Goal: Transaction & Acquisition: Purchase product/service

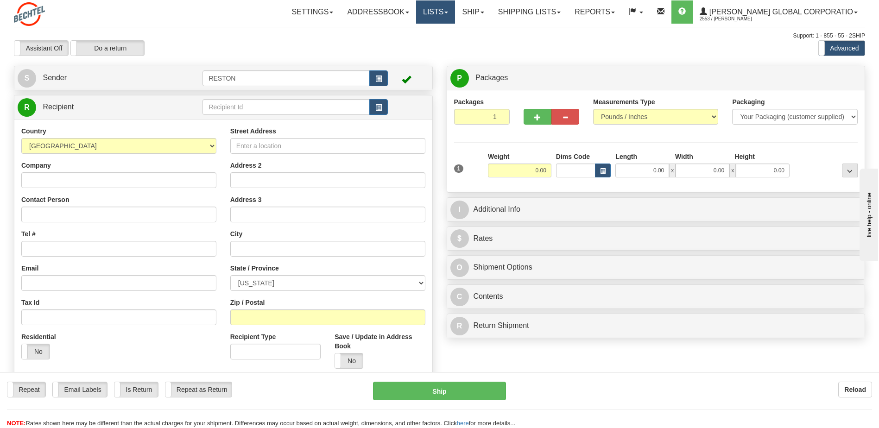
click at [455, 12] on link "Lists" at bounding box center [435, 11] width 39 height 23
click at [405, 9] on link "Addressbook" at bounding box center [378, 11] width 76 height 23
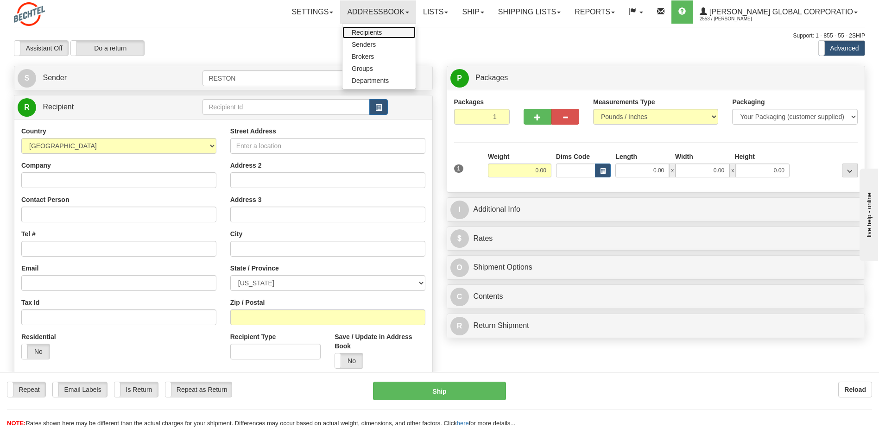
click at [404, 29] on link "Recipients" at bounding box center [379, 32] width 73 height 12
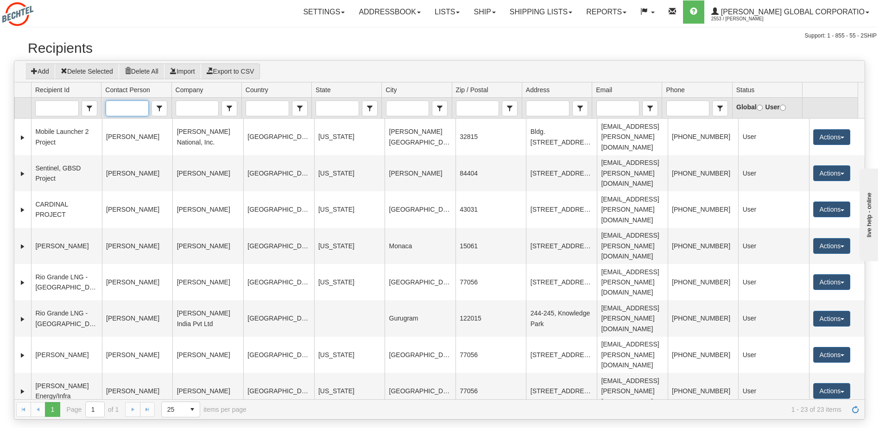
click at [137, 109] on input "Contact Person" at bounding box center [127, 108] width 42 height 15
type input "b"
type input "brun"
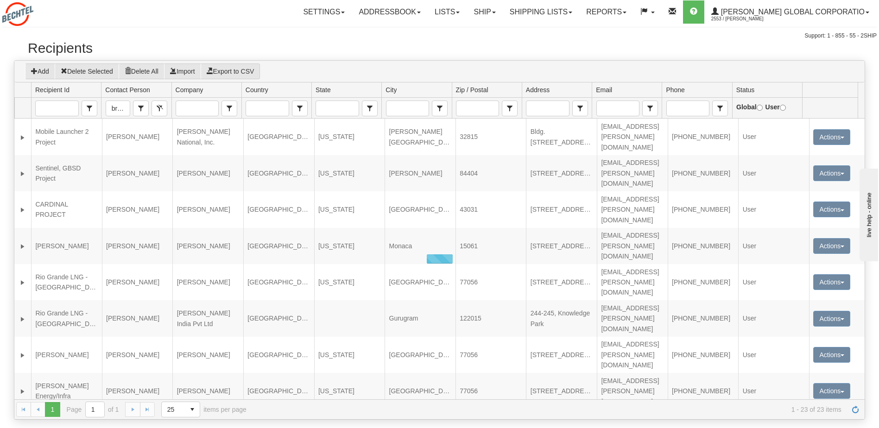
click at [361, 53] on h2 "Recipients" at bounding box center [440, 47] width 824 height 15
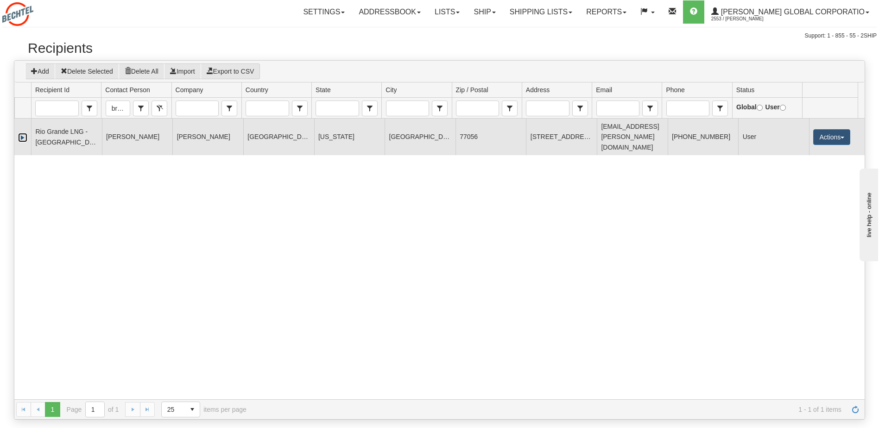
click at [21, 133] on link "Expand" at bounding box center [22, 137] width 9 height 9
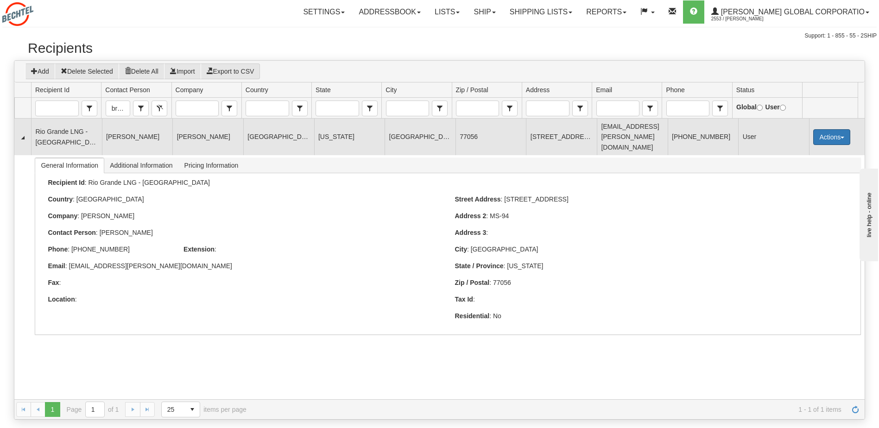
click at [833, 130] on button "Actions" at bounding box center [831, 137] width 37 height 16
click at [802, 149] on link "Edit" at bounding box center [813, 155] width 74 height 12
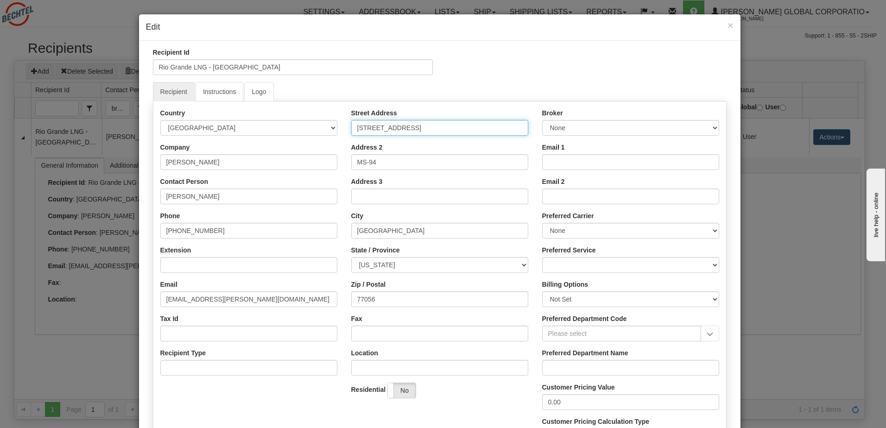
drag, startPoint x: 432, startPoint y: 129, endPoint x: 324, endPoint y: 127, distance: 108.0
click at [324, 127] on div "Country AFGHANISTAN ALAND ISLANDS ALBANIA ALGERIA AMERICAN SAMOA ANDORRA ANGOLA…" at bounding box center [439, 279] width 573 height 343
click at [423, 133] on input "3000 Post Oak Blvd" at bounding box center [439, 128] width 177 height 16
drag, startPoint x: 362, startPoint y: 127, endPoint x: 338, endPoint y: 127, distance: 24.1
click at [338, 127] on div "Country AFGHANISTAN ALAND ISLANDS ALBANIA ALGERIA AMERICAN SAMOA ANDORRA ANGOLA…" at bounding box center [439, 279] width 573 height 343
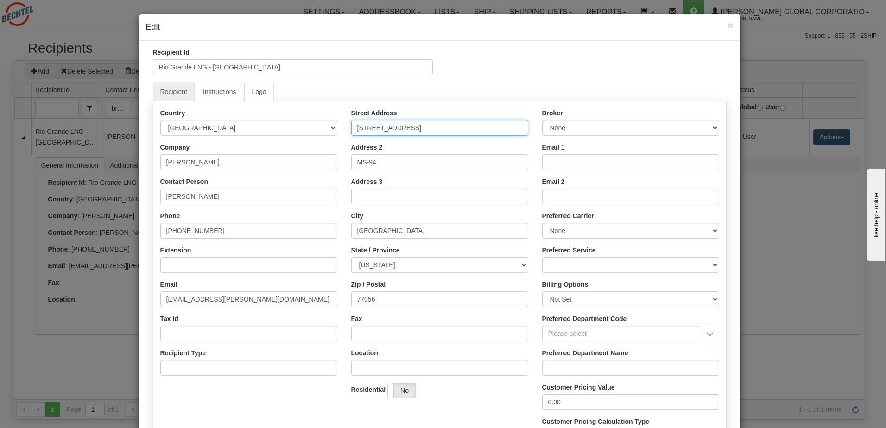
paste input "2105 Citywest"
type input "[STREET_ADDRESS]"
click at [362, 296] on input "77056" at bounding box center [439, 300] width 177 height 16
type input "77042"
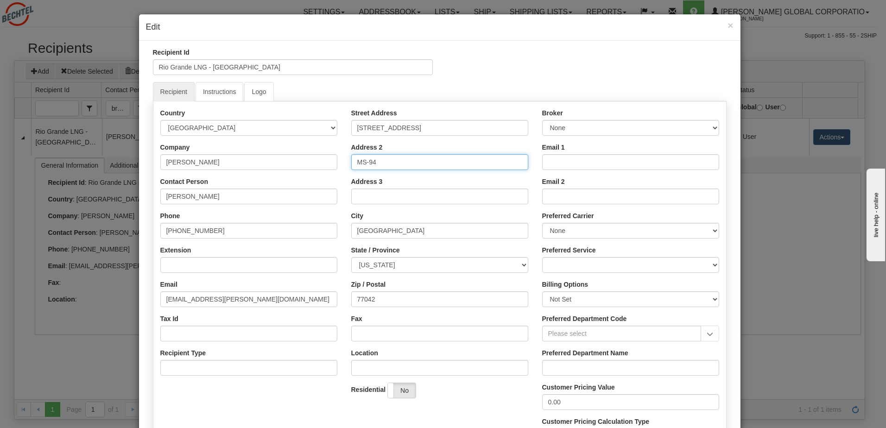
drag, startPoint x: 404, startPoint y: 163, endPoint x: 304, endPoint y: 161, distance: 100.1
click at [304, 161] on div "Country AFGHANISTAN ALAND ISLANDS ALBANIA ALGERIA AMERICAN SAMOA ANDORRA ANGOLA…" at bounding box center [439, 279] width 573 height 343
paste input "[STREET_ADDRESS]"
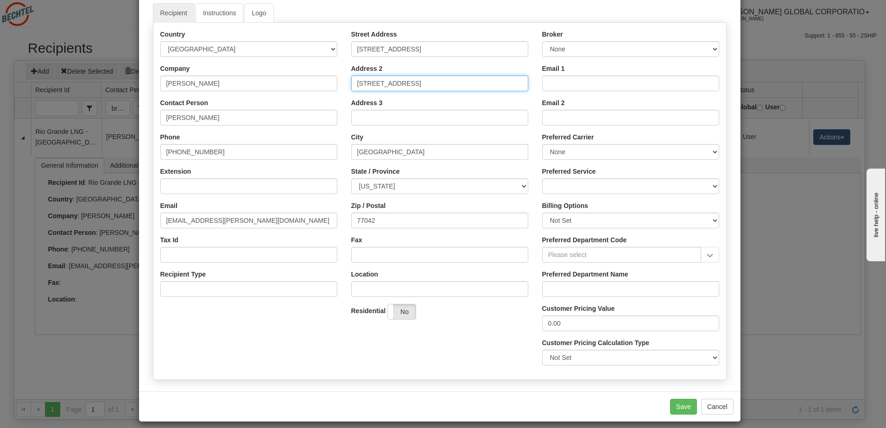
scroll to position [87, 0]
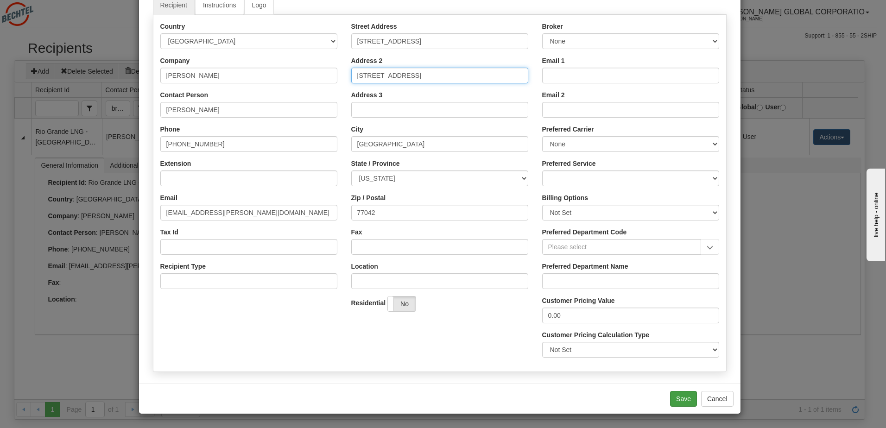
type input "[STREET_ADDRESS]"
click at [680, 400] on button "Save" at bounding box center [683, 399] width 27 height 16
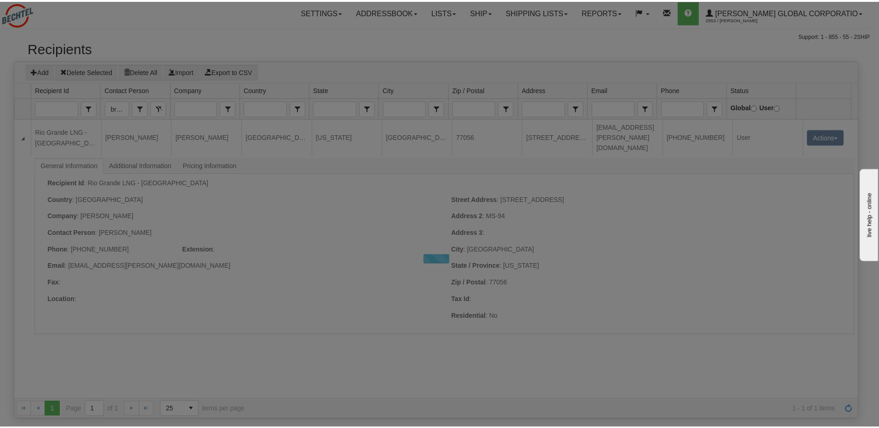
scroll to position [0, 0]
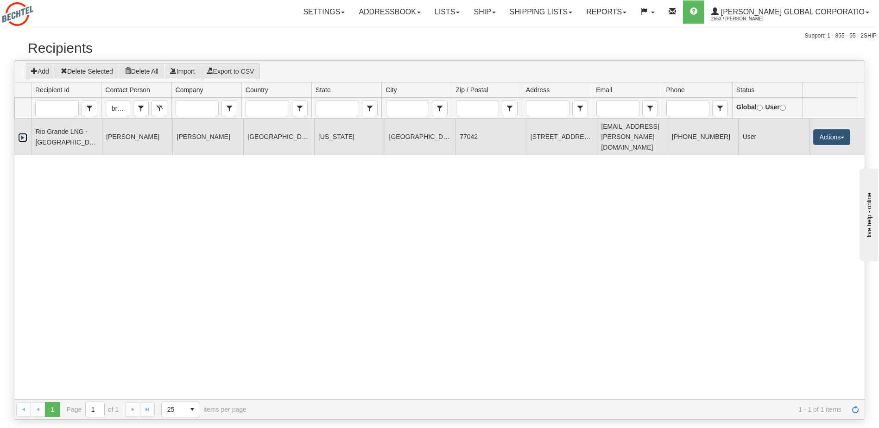
click at [22, 135] on link "Expand" at bounding box center [22, 137] width 9 height 9
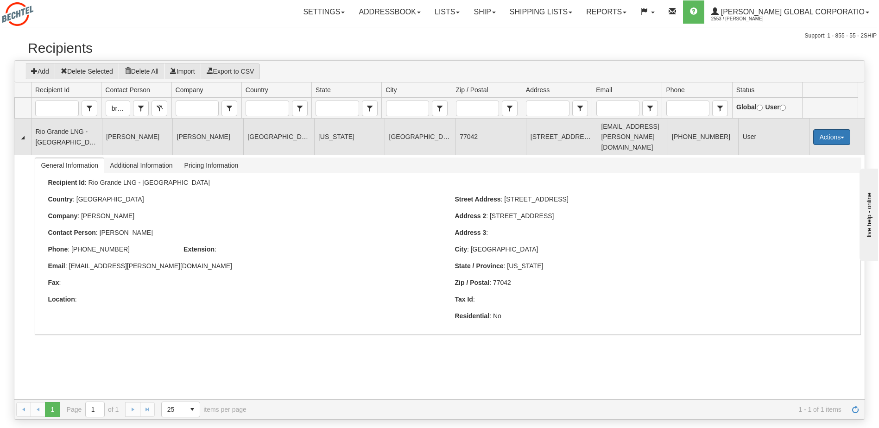
click at [839, 129] on button "Actions" at bounding box center [831, 137] width 37 height 16
click at [798, 198] on link "Ship" at bounding box center [813, 203] width 74 height 12
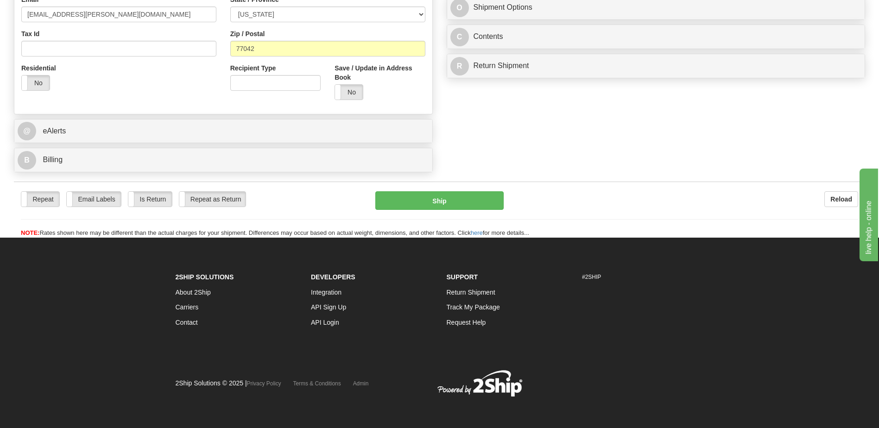
scroll to position [271, 0]
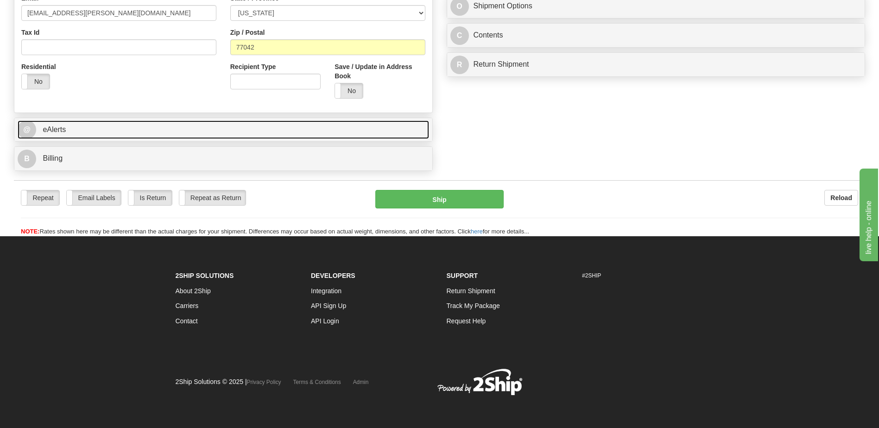
click at [259, 126] on link "@ eAlerts" at bounding box center [224, 130] width 412 height 19
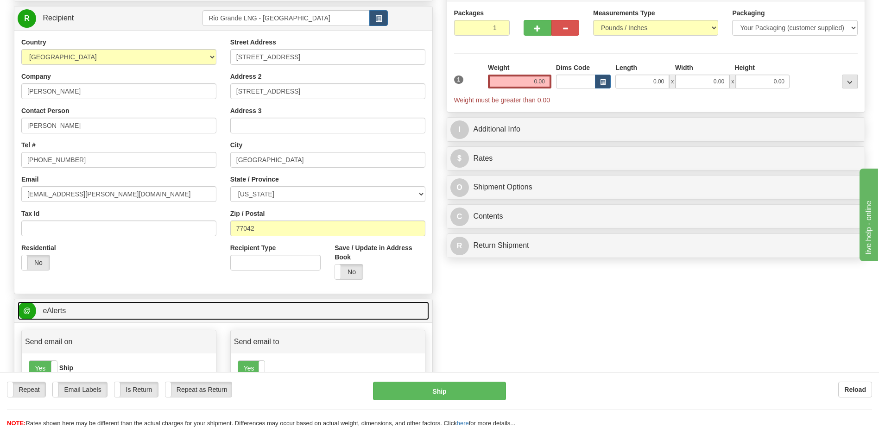
scroll to position [0, 0]
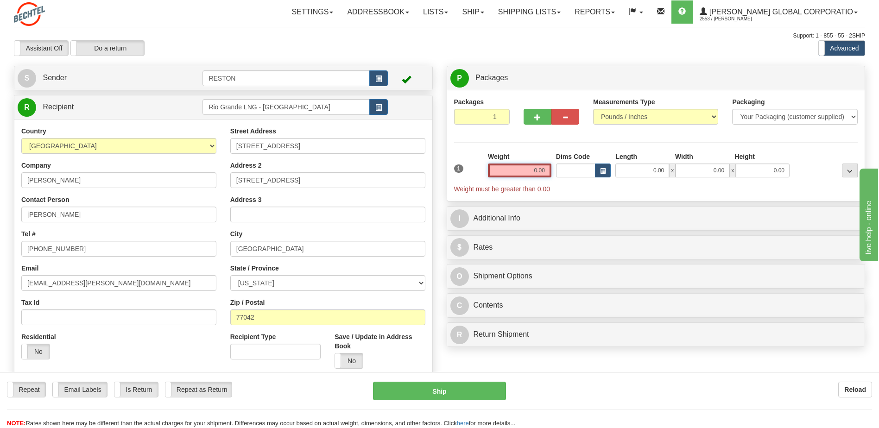
click at [526, 169] on input "0.00" at bounding box center [519, 171] width 63 height 14
click at [526, 169] on input "text" at bounding box center [519, 171] width 63 height 14
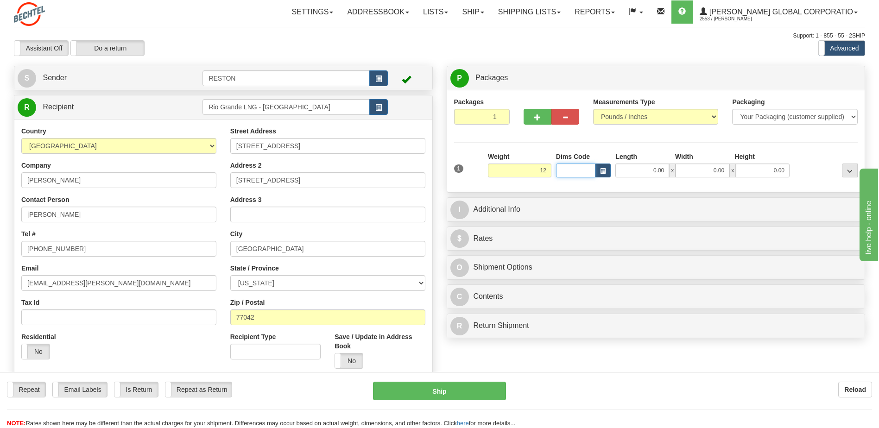
type input "12.00"
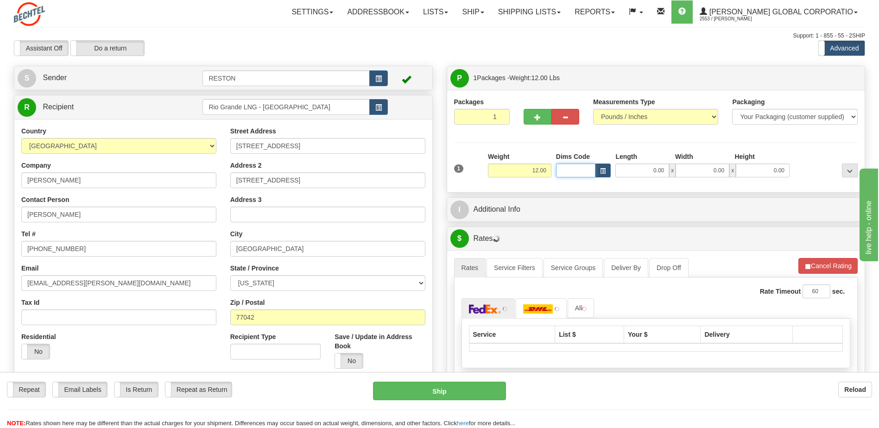
click at [559, 172] on input "Dims Code" at bounding box center [576, 171] width 40 height 14
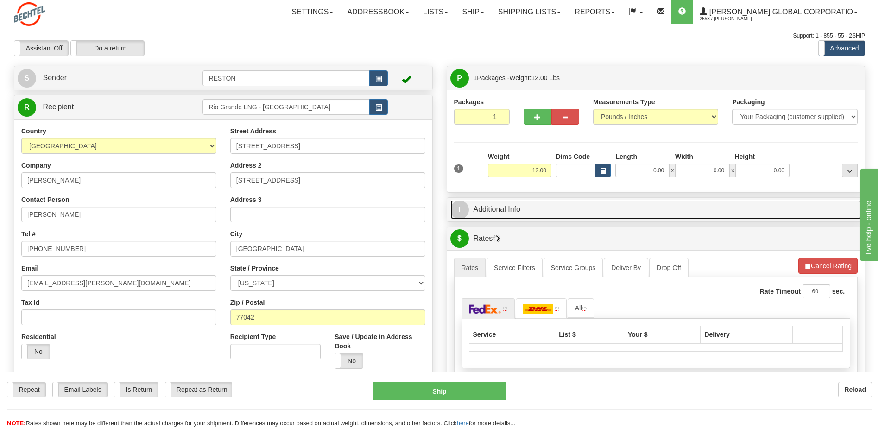
click at [546, 208] on link "I Additional Info" at bounding box center [657, 209] width 412 height 19
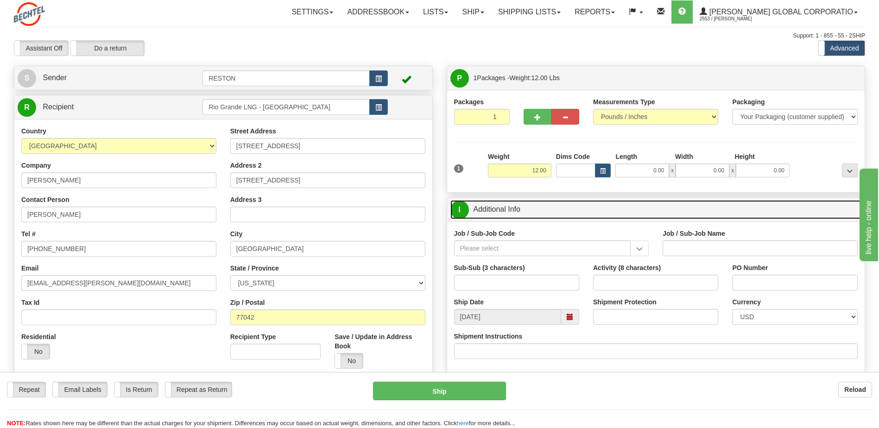
scroll to position [46, 0]
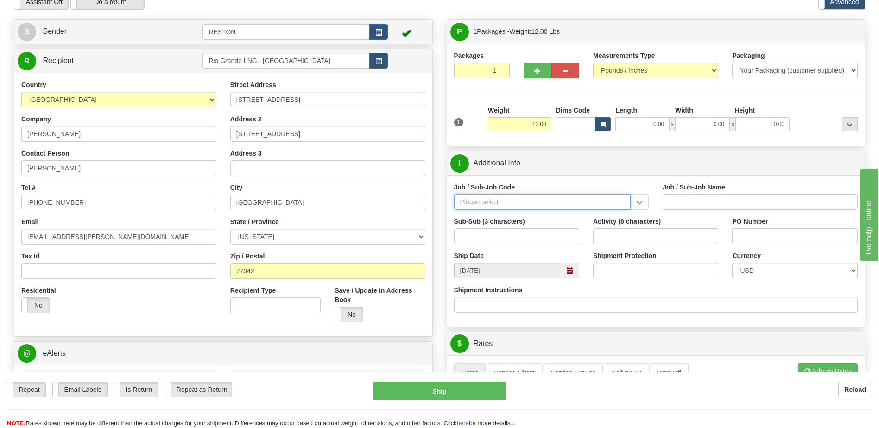
click at [556, 201] on input "Job / Sub-Job Code" at bounding box center [542, 202] width 177 height 16
click at [500, 201] on input "Job / Sub-Job Code" at bounding box center [542, 202] width 177 height 16
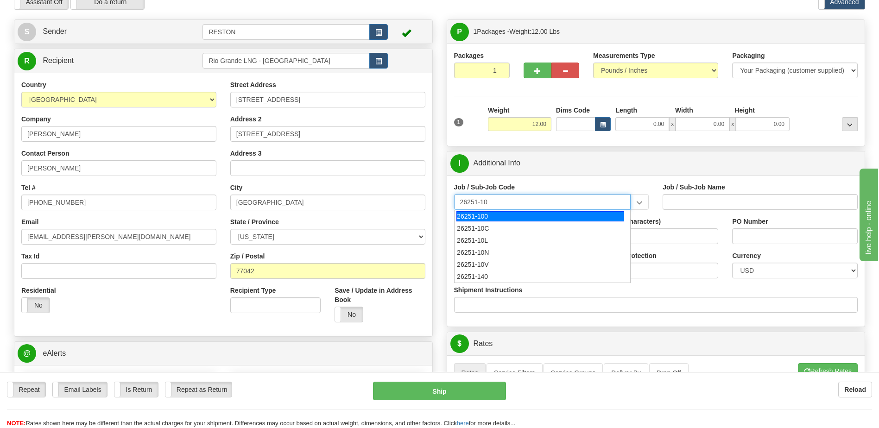
type input "26251-100"
click at [487, 216] on div "26251-100" at bounding box center [541, 216] width 168 height 10
type input "RIO GRANDE LNG TRAINS 1 & 2 - [GEOGRAPHIC_DATA] PROFESSIONA"
type input "26251-100"
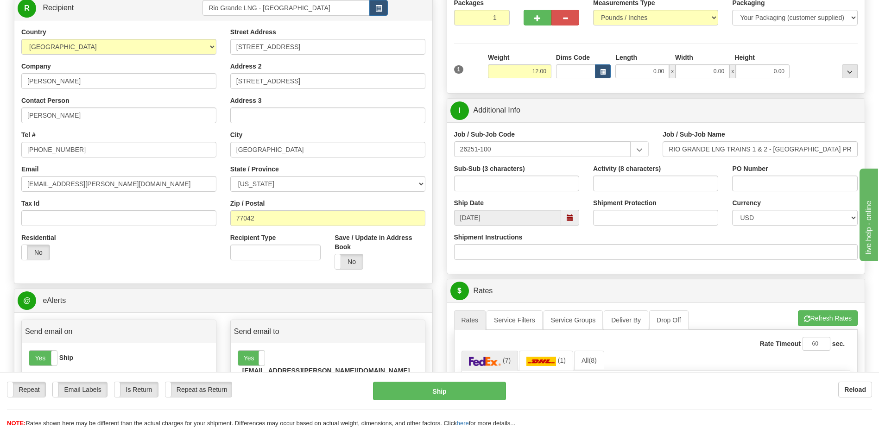
scroll to position [139, 0]
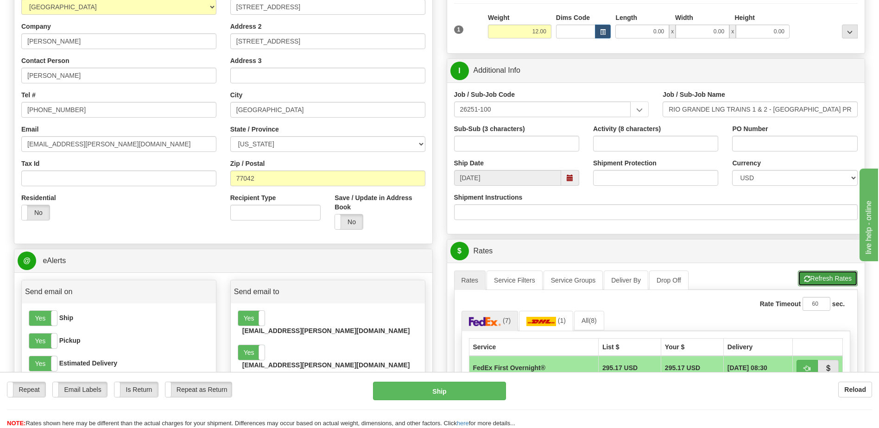
click at [813, 280] on button "Refresh Rates" at bounding box center [828, 279] width 60 height 16
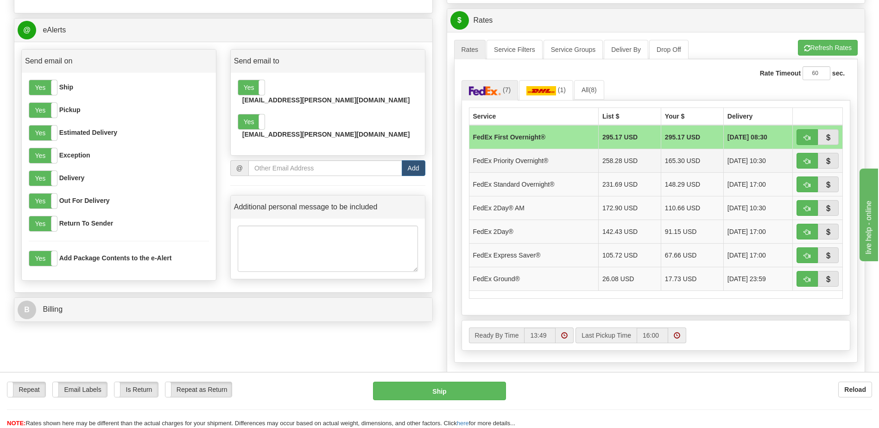
scroll to position [371, 0]
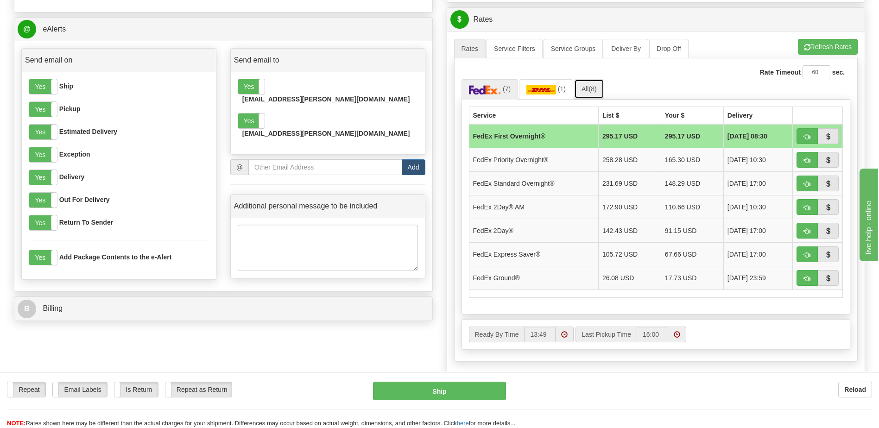
click at [592, 92] on span "(8)" at bounding box center [593, 88] width 8 height 7
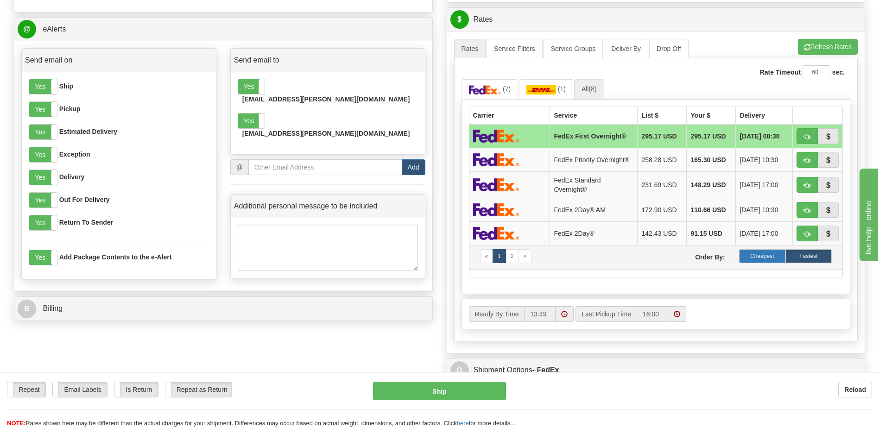
click at [755, 257] on label "Cheapest" at bounding box center [762, 256] width 46 height 14
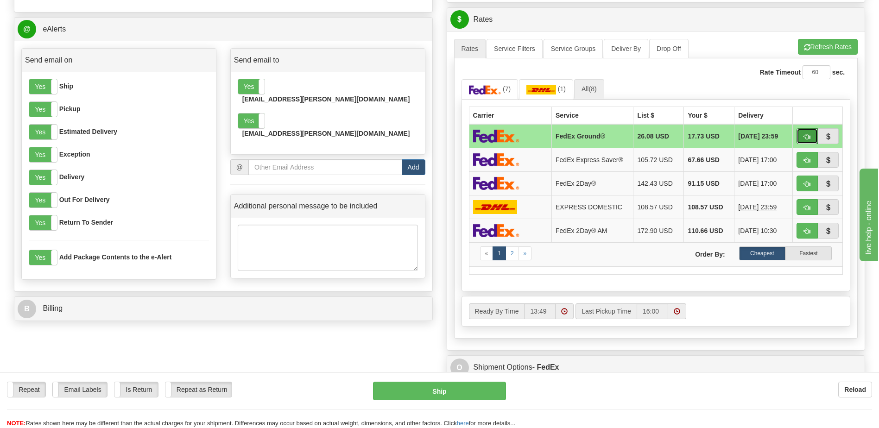
click at [807, 136] on span "button" at bounding box center [807, 137] width 6 height 6
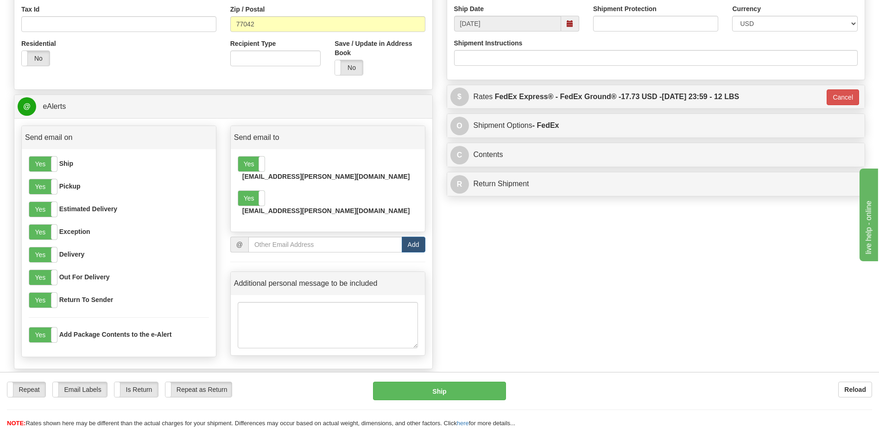
scroll to position [278, 0]
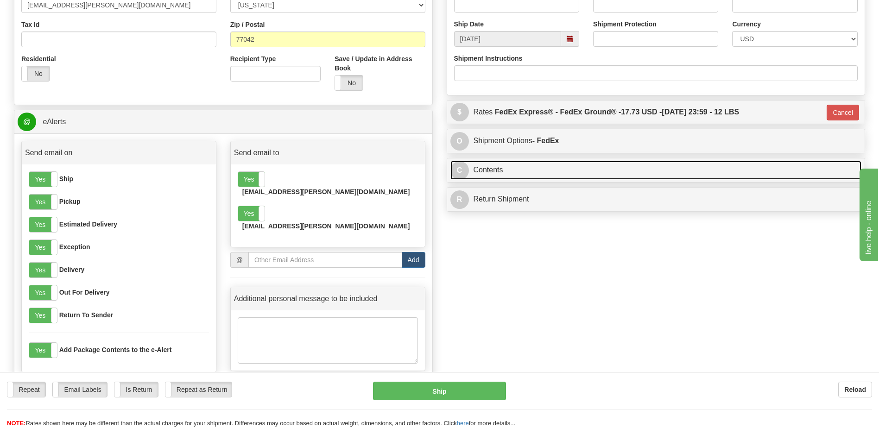
click at [666, 172] on link "C Contents" at bounding box center [657, 170] width 412 height 19
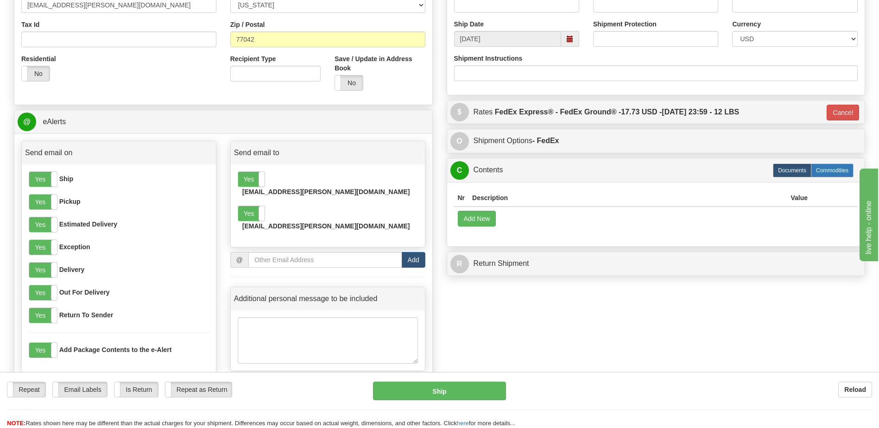
click at [821, 170] on label "Commodities" at bounding box center [832, 171] width 43 height 14
type input "92"
radio input "true"
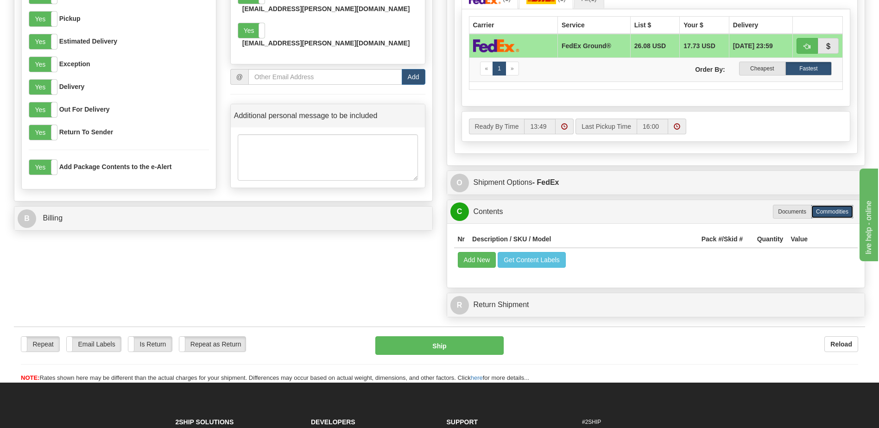
scroll to position [463, 0]
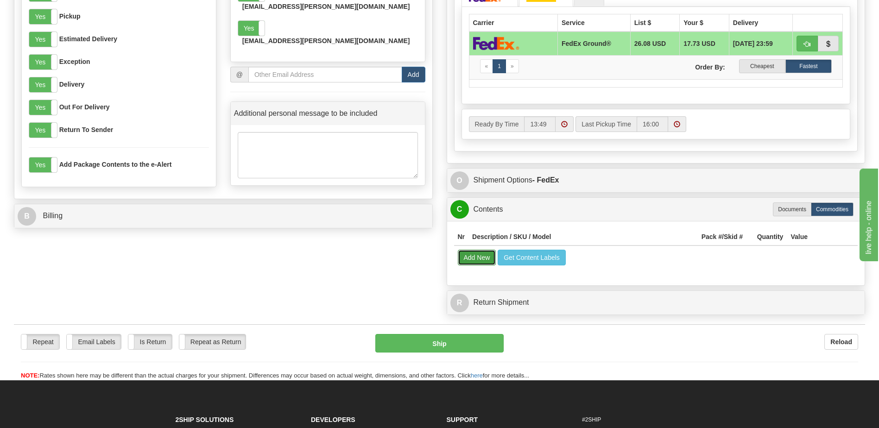
click at [463, 257] on button "Add New" at bounding box center [477, 258] width 38 height 16
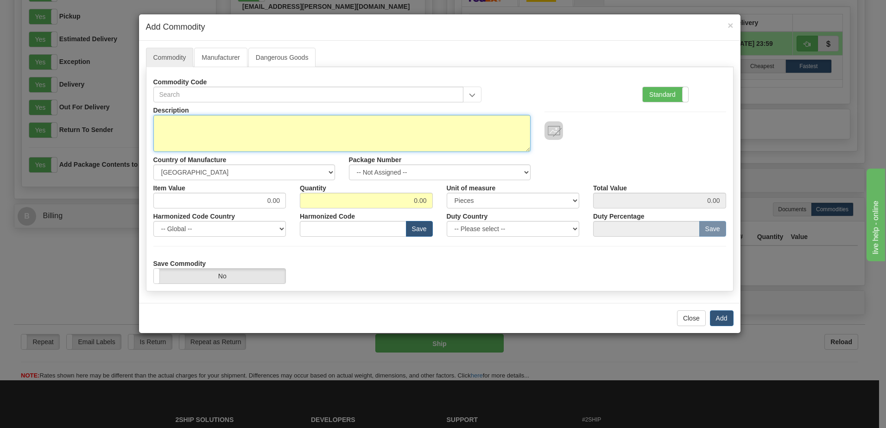
click at [214, 121] on textarea "Description" at bounding box center [341, 133] width 377 height 37
type textarea "Forty (40) Quality coins with display cases"
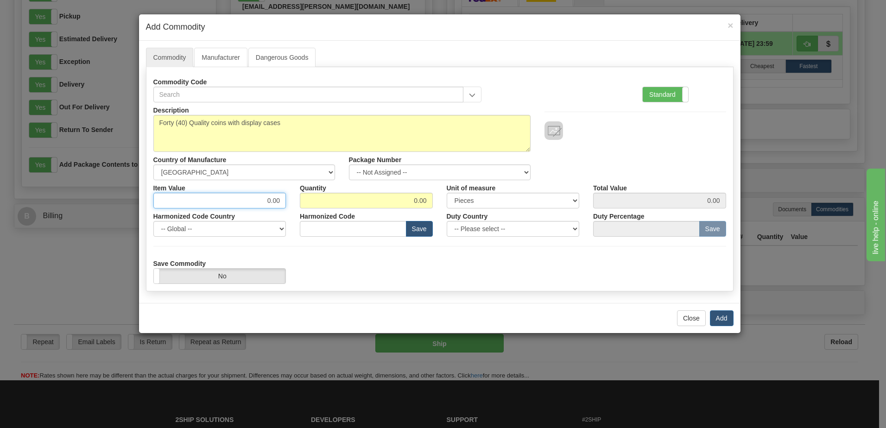
click at [262, 202] on input "0.00" at bounding box center [219, 201] width 133 height 16
type input "15"
click at [362, 198] on input "0.00" at bounding box center [366, 201] width 133 height 16
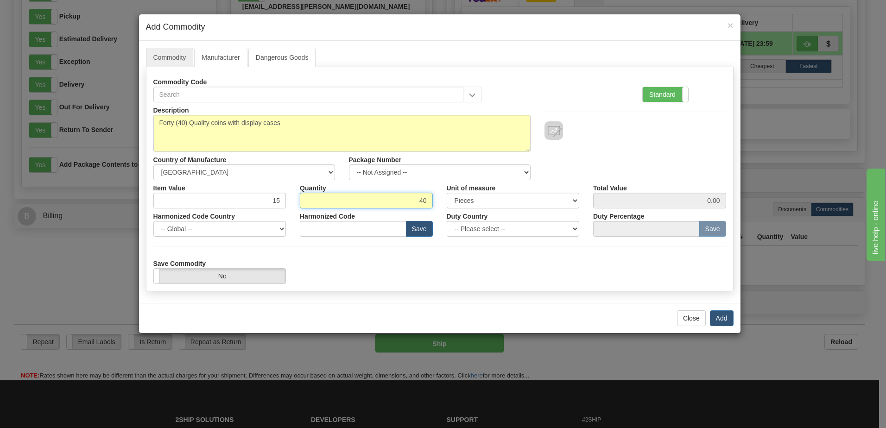
type input "40"
type input "600.00"
click at [725, 321] on button "Add" at bounding box center [722, 319] width 24 height 16
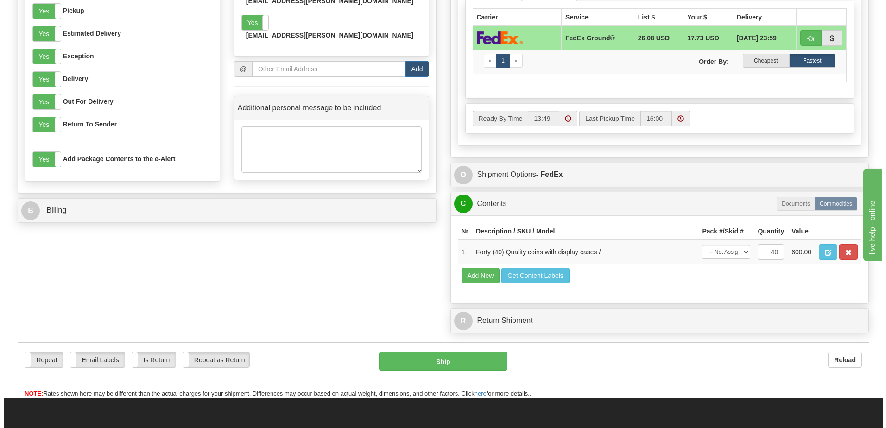
scroll to position [510, 0]
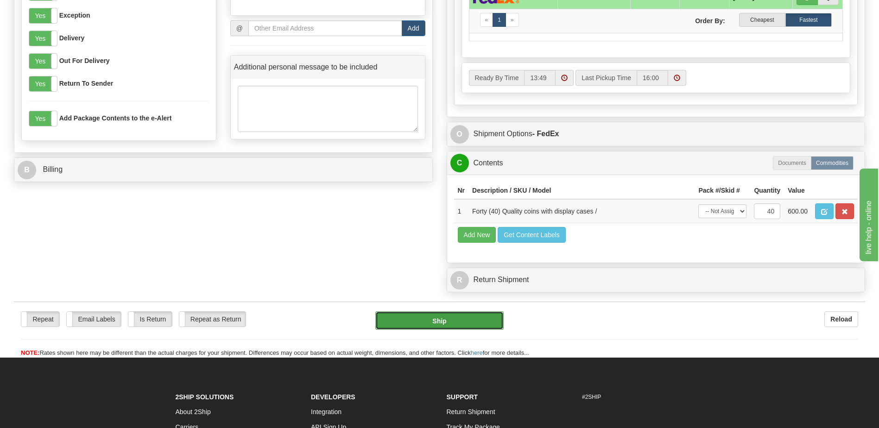
click at [442, 320] on button "Ship" at bounding box center [439, 320] width 128 height 19
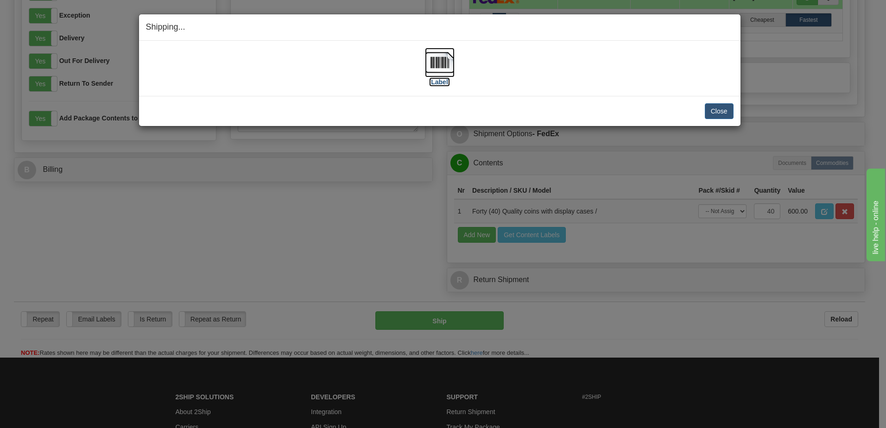
click at [439, 83] on label "[Label]" at bounding box center [439, 81] width 21 height 9
click at [717, 111] on button "Close" at bounding box center [719, 111] width 29 height 16
